Goal: Information Seeking & Learning: Learn about a topic

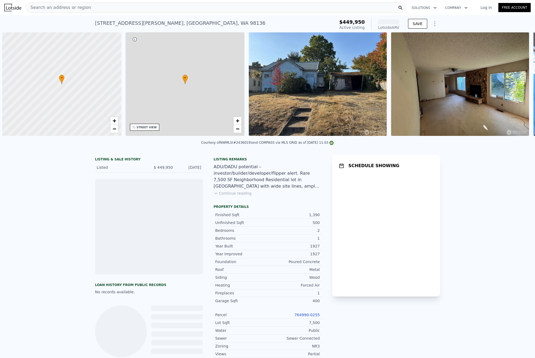
scroll to position [0, 2]
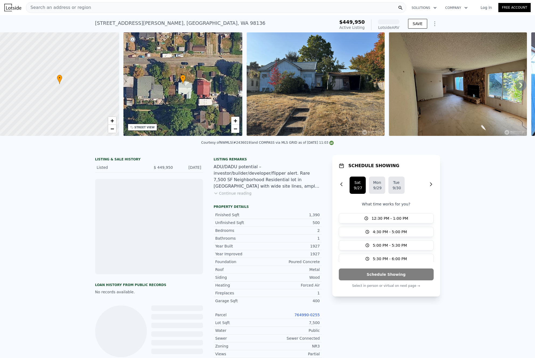
click at [75, 7] on span "Search an address or region" at bounding box center [58, 7] width 65 height 6
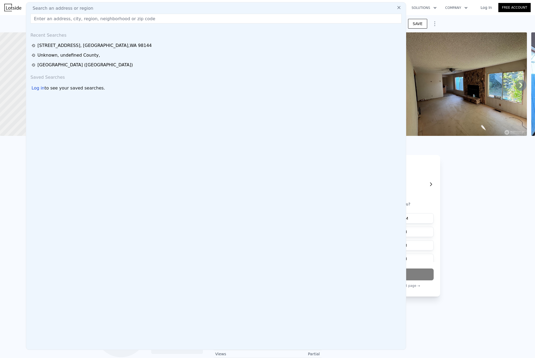
type input "[STREET_ADDRESS][PERSON_NAME]"
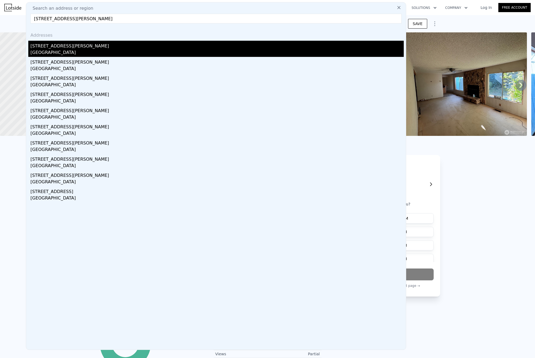
click at [81, 51] on div "[GEOGRAPHIC_DATA]" at bounding box center [216, 53] width 373 height 8
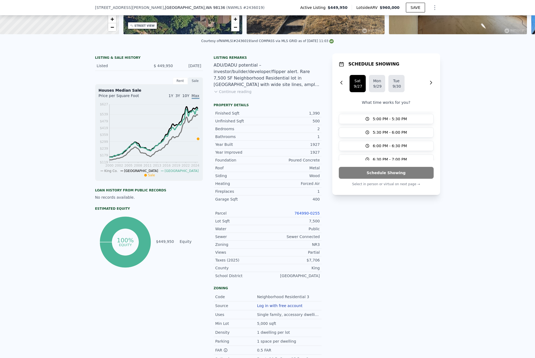
scroll to position [25, 0]
click at [310, 109] on div "Finished Sqft 1,390" at bounding box center [268, 113] width 108 height 8
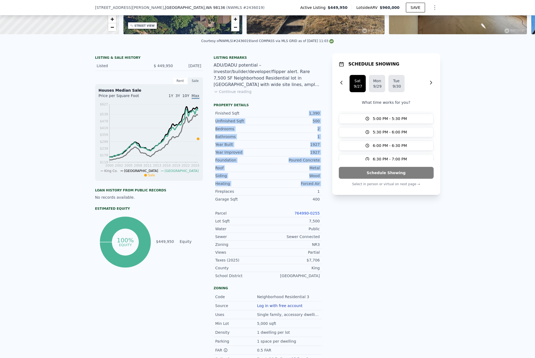
drag, startPoint x: 310, startPoint y: 109, endPoint x: 322, endPoint y: 184, distance: 75.9
click at [322, 184] on div "LISTING & SALE HISTORY Listed $ 449,950 [DATE] Rent Sale Rent over time Price p…" at bounding box center [267, 221] width 345 height 337
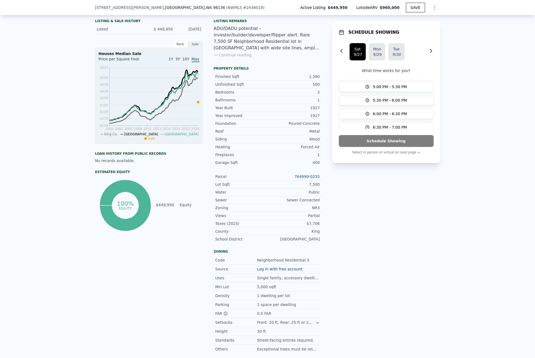
scroll to position [142, 0]
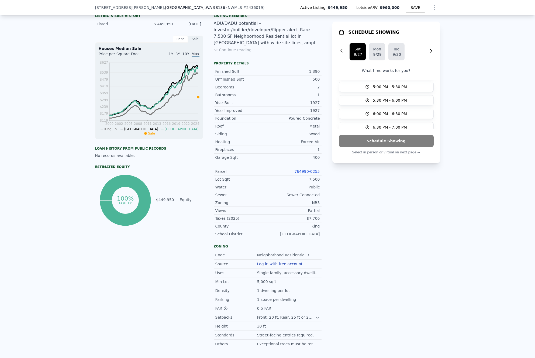
click at [307, 171] on link "764990-0255" at bounding box center [306, 171] width 25 height 4
click at [381, 194] on div "SCHEDULE SHOWING [DATE] [DATE] [DATE] What time works for you? 12:30 PM - 1:00 …" at bounding box center [386, 180] width 108 height 337
